Goal: Task Accomplishment & Management: Use online tool/utility

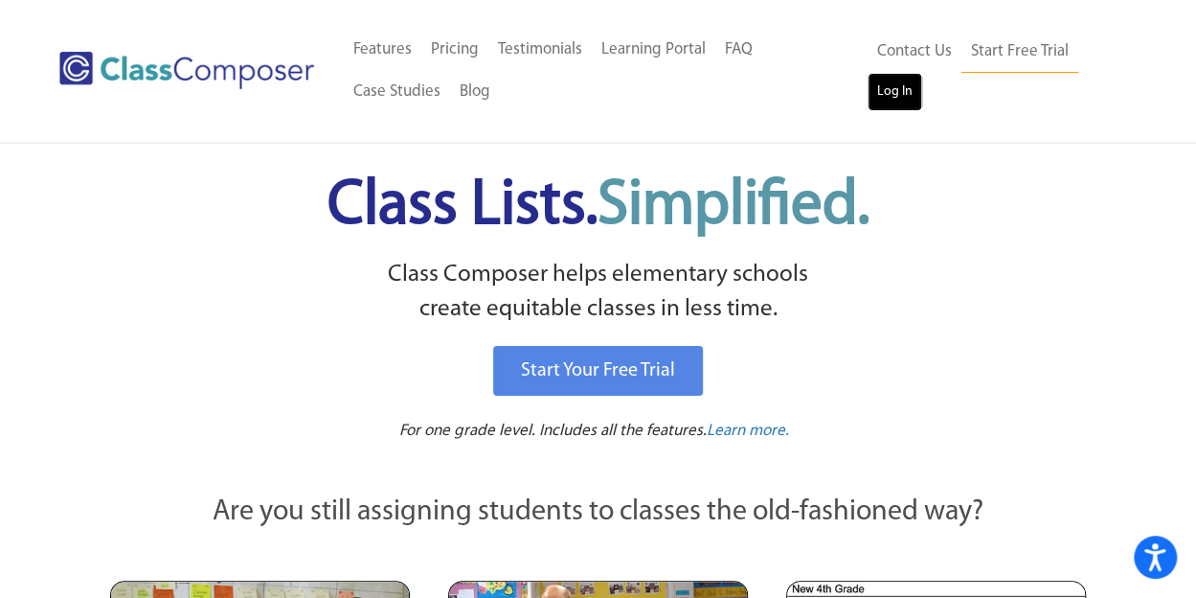
click at [900, 95] on link "Log In" at bounding box center [895, 92] width 55 height 38
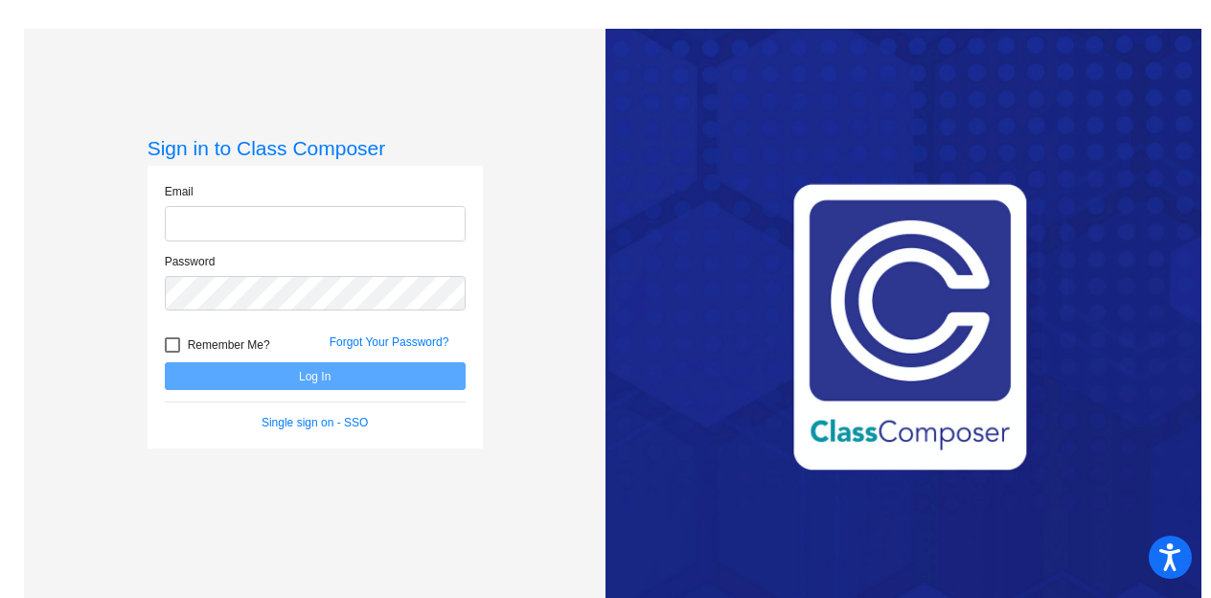
type input "andrew.schrant@jeffco.k12.co.us"
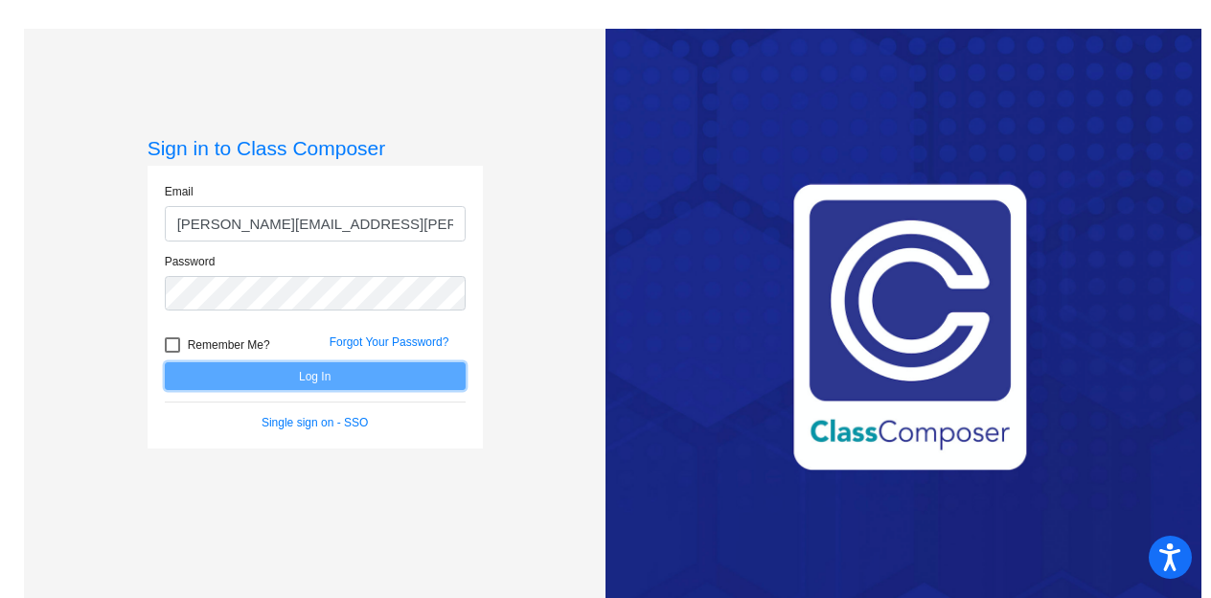
click at [287, 386] on button "Log In" at bounding box center [315, 376] width 301 height 28
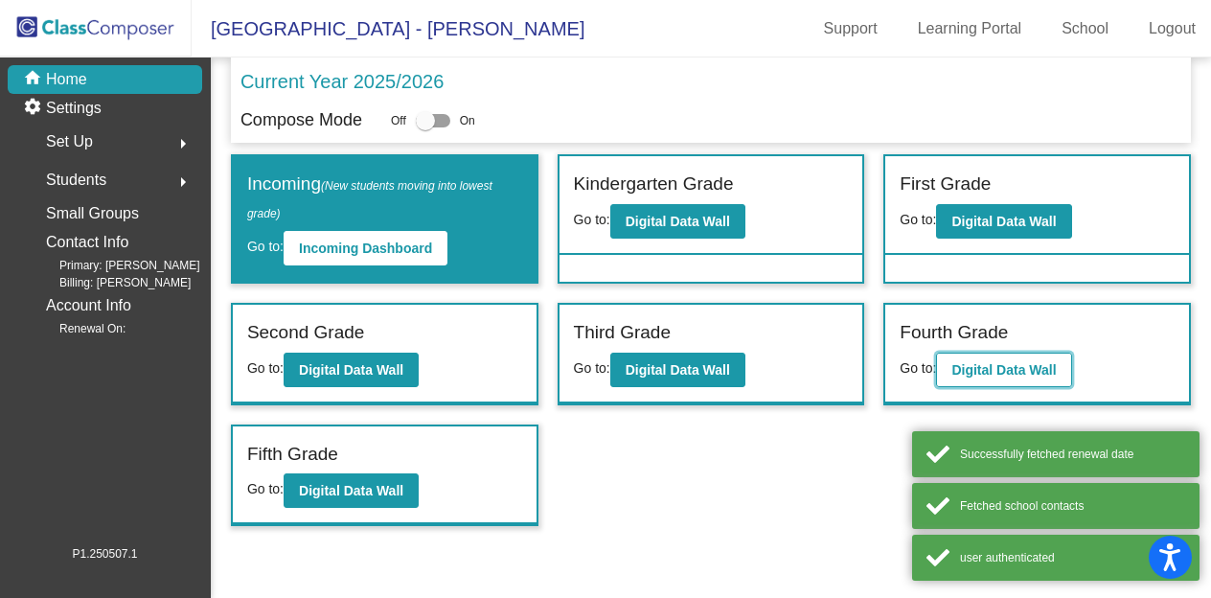
click at [987, 362] on b "Digital Data Wall" at bounding box center [1003, 369] width 104 height 15
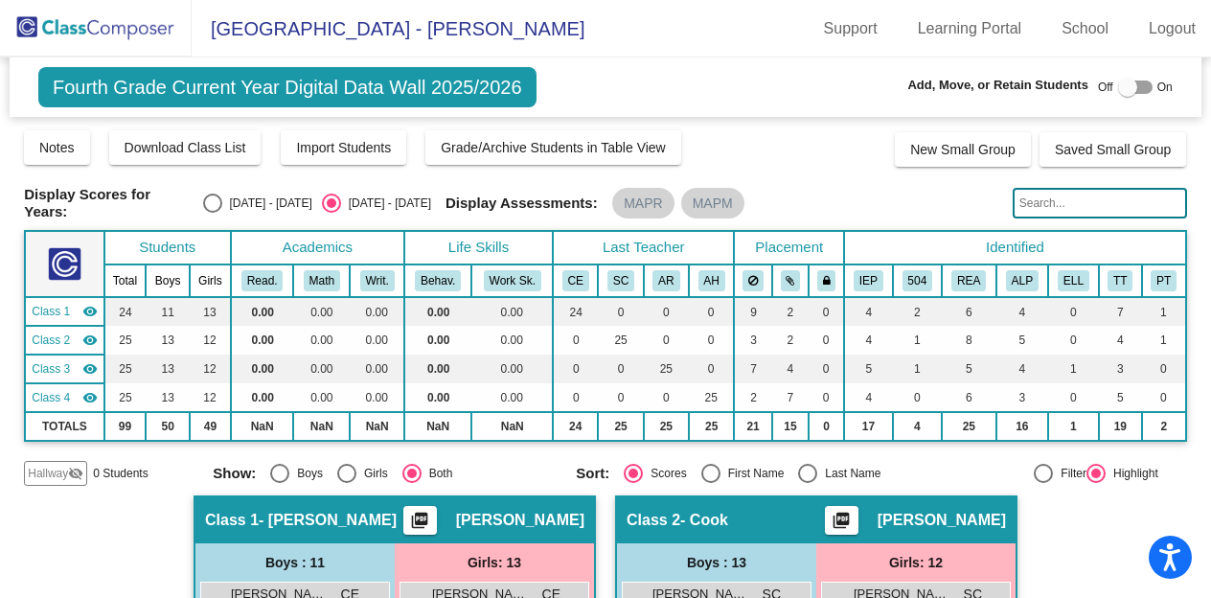
click at [1042, 204] on input "text" at bounding box center [1099, 203] width 174 height 31
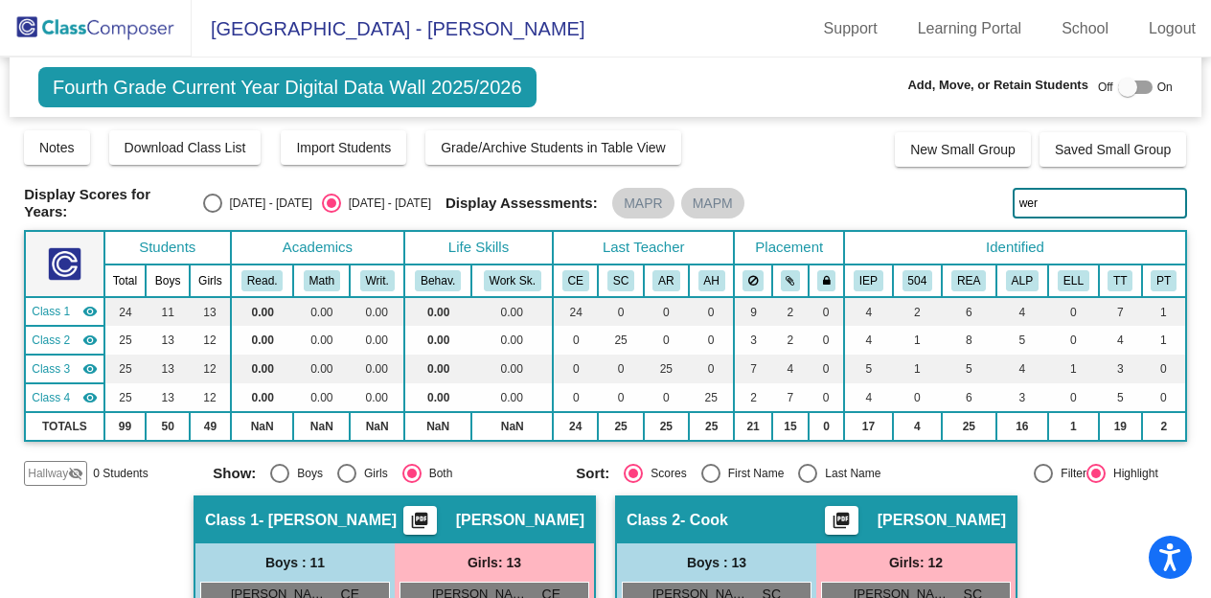
type input "wer"
